Goal: Transaction & Acquisition: Download file/media

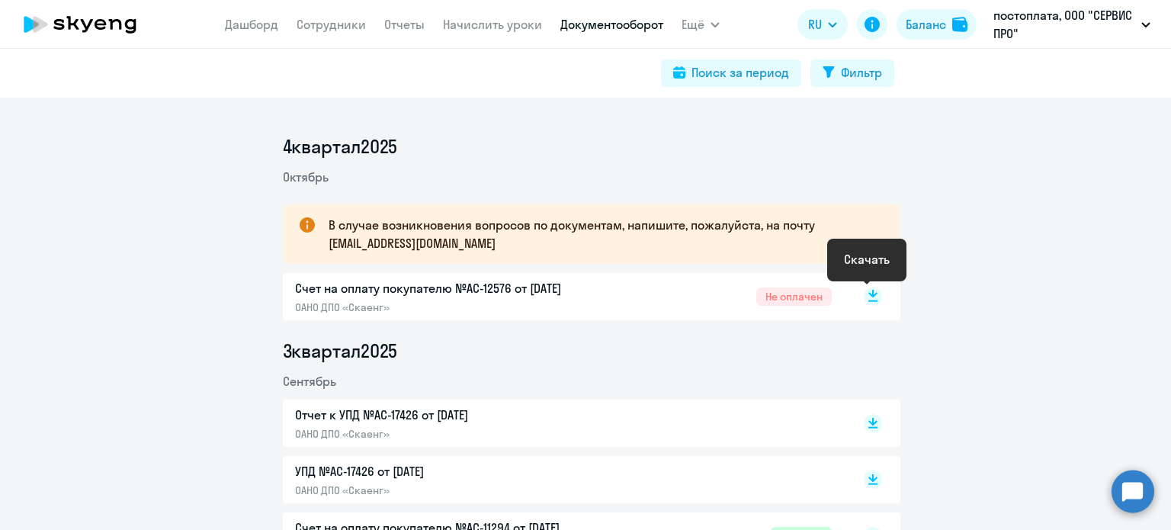
click at [869, 296] on icon at bounding box center [873, 294] width 9 height 8
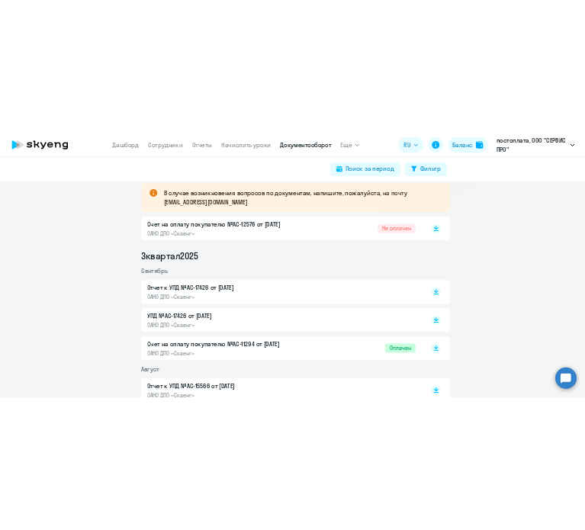
scroll to position [305, 0]
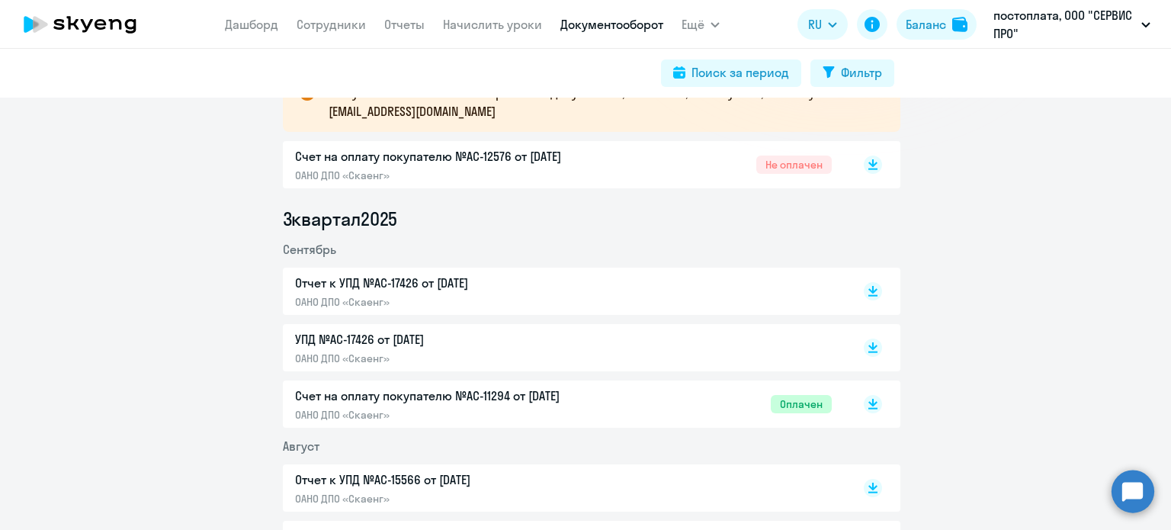
click at [415, 289] on p "Отчет к УПД №AC-17426 от [DATE]" at bounding box center [455, 283] width 320 height 18
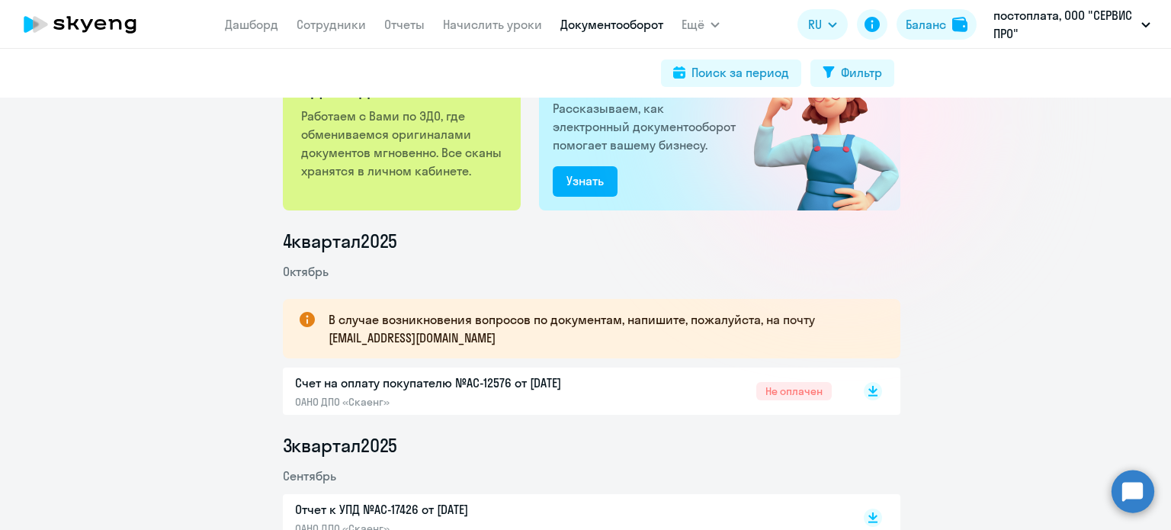
scroll to position [229, 0]
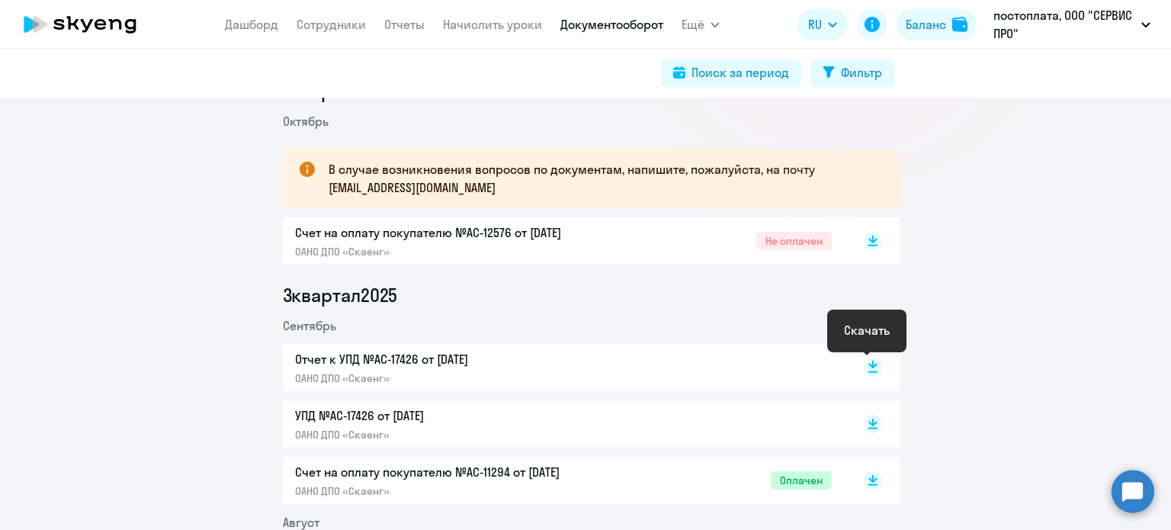
click at [867, 373] on rect at bounding box center [873, 367] width 18 height 18
